Goal: Information Seeking & Learning: Find specific fact

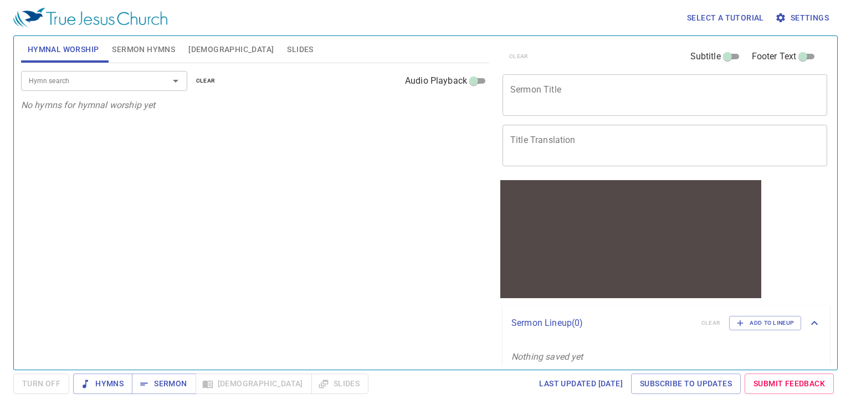
click at [195, 49] on span "Bible" at bounding box center [230, 50] width 85 height 14
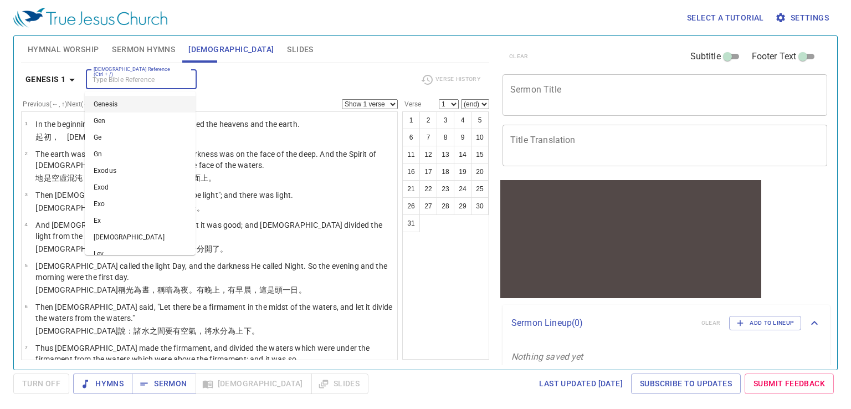
click at [117, 78] on input "Bible Reference (Ctrl + /)" at bounding box center [132, 79] width 86 height 13
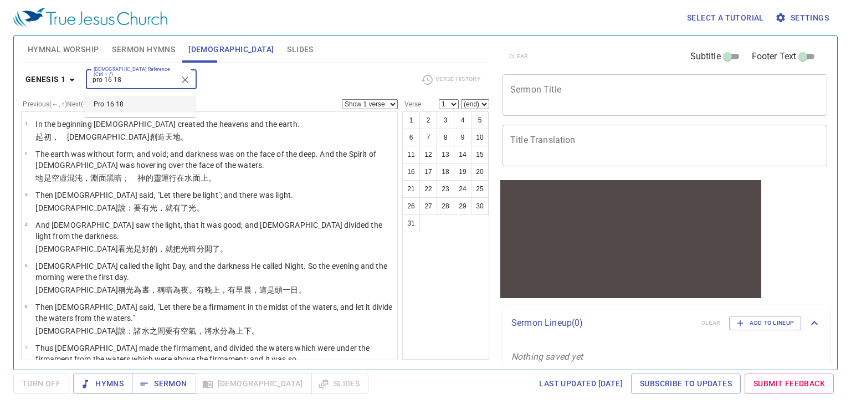
type input "Pro 16 18"
select select "18"
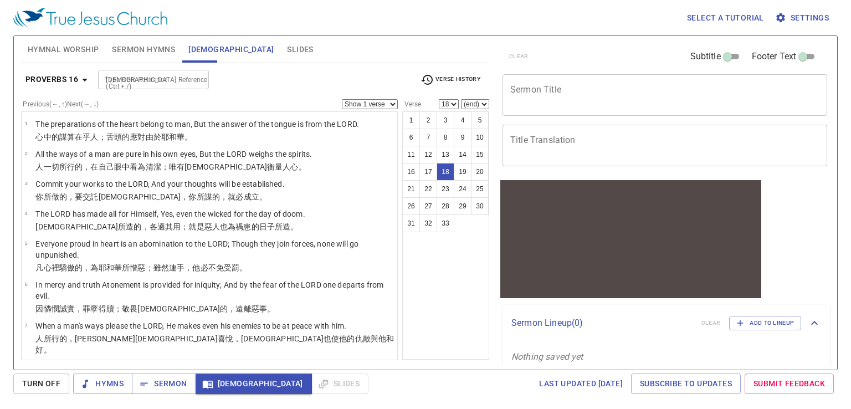
scroll to position [437, 0]
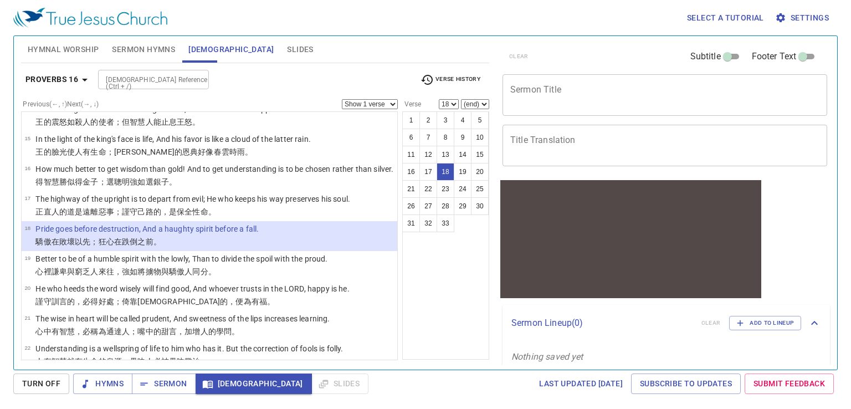
click at [155, 74] on input "Bible Reference (Ctrl + /)" at bounding box center [144, 79] width 86 height 13
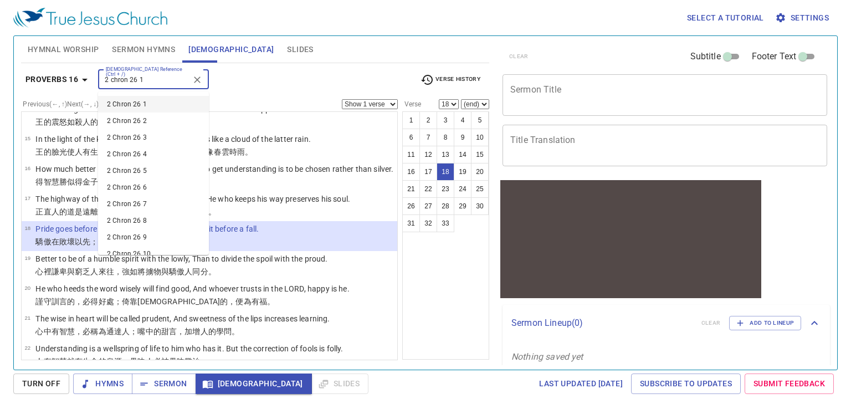
type input "2 chron 26 1"
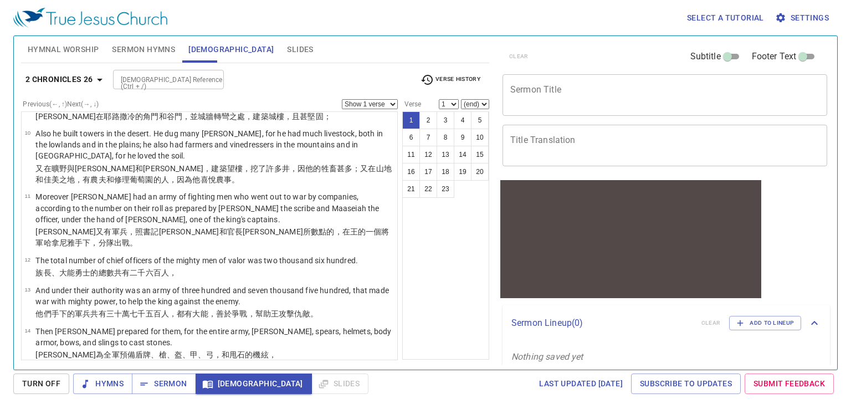
scroll to position [0, 0]
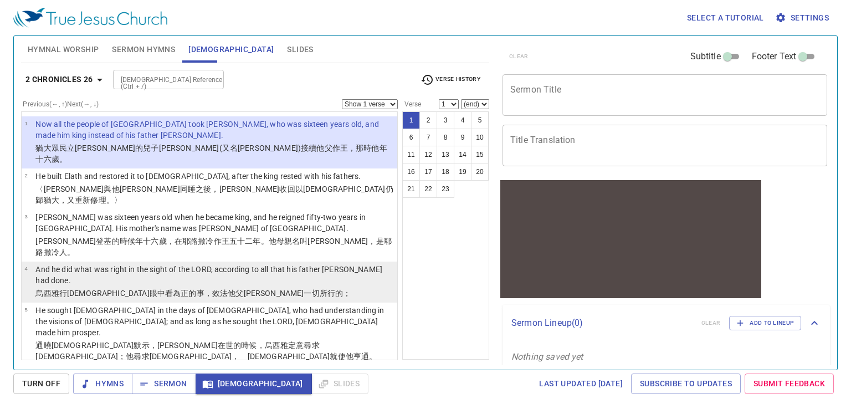
click at [188, 289] on wh3477 "的事，效法他父 亞瑪謝 一切所行 的；" at bounding box center [269, 293] width 162 height 9
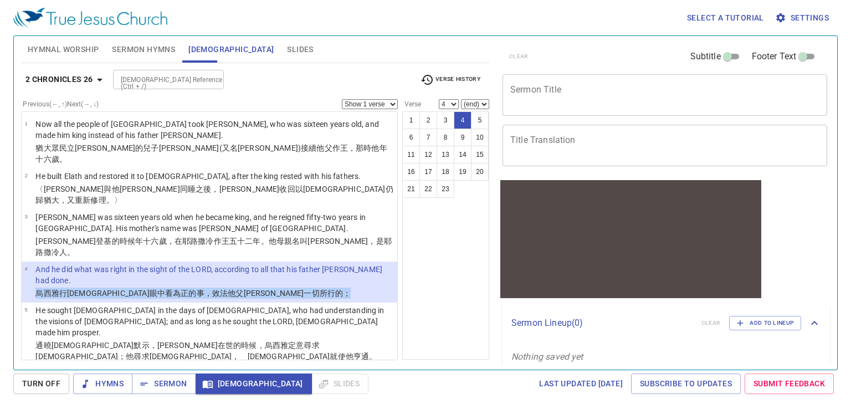
drag, startPoint x: 268, startPoint y: 258, endPoint x: 30, endPoint y: 260, distance: 237.6
click at [30, 287] on tr "烏西雅行 耶和華 眼中 看為正 的事，效法他父 亞瑪謝 一切所行 的；" at bounding box center [208, 293] width 369 height 13
copy tr "烏西雅行 耶和華 眼中 看為正 的事，效法他父 亞瑪謝 一切所行 的；"
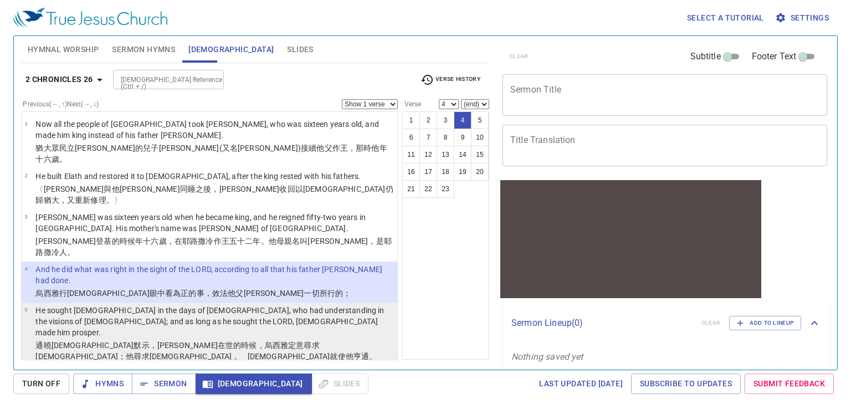
click at [156, 341] on wh2148 "在世的時候 ，烏西雅定意尋求 　神 ；他尋求 耶和華 ，　神 就使他亨通 。" at bounding box center [205, 351] width 341 height 20
select select "5"
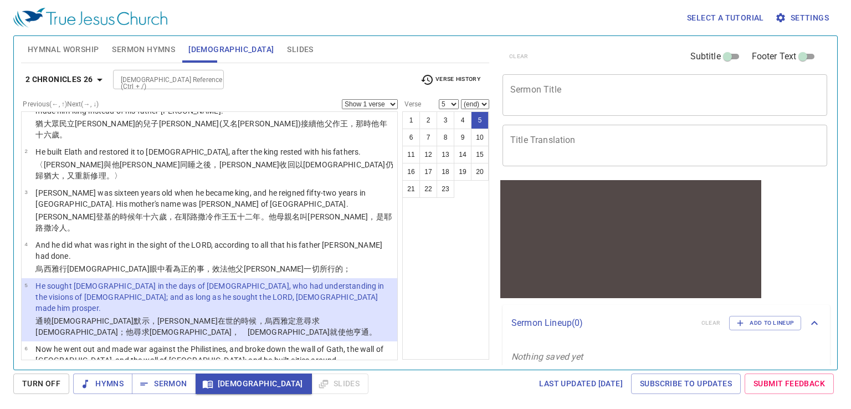
scroll to position [24, 0]
click at [148, 78] on input "Bible Reference (Ctrl + /)" at bounding box center [159, 79] width 86 height 13
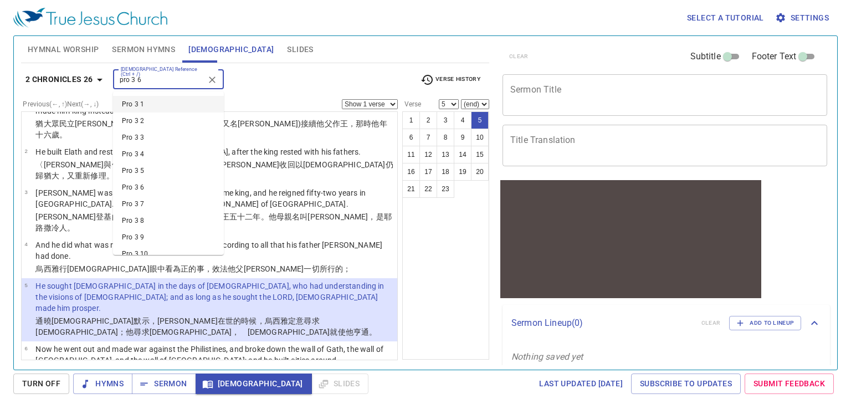
type input "pro 3 6"
select select "6"
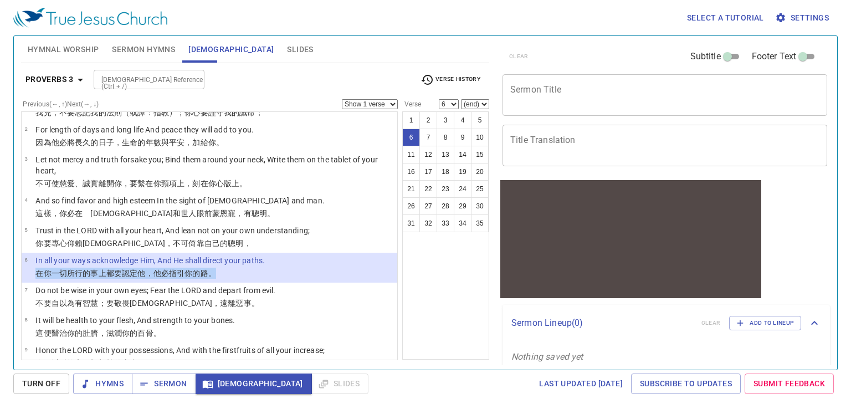
drag, startPoint x: 227, startPoint y: 269, endPoint x: 35, endPoint y: 277, distance: 191.8
click at [35, 277] on p "在你一切所行的事上 都要認定他 ，他必指引 你的路 。" at bounding box center [149, 273] width 229 height 11
copy p "在你一切所行的事上 都要認定他 ，他必指引 你的路 。"
